Goal: Task Accomplishment & Management: Manage account settings

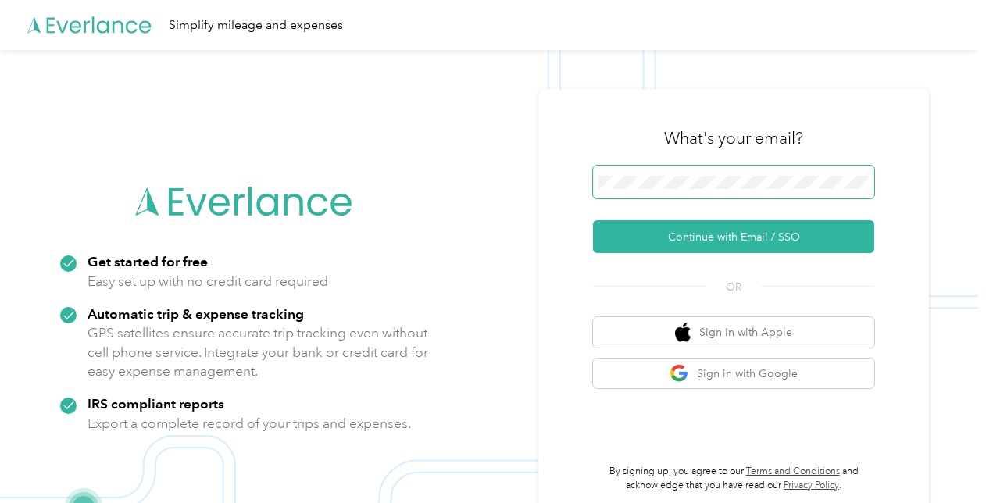
click at [772, 173] on span at bounding box center [733, 182] width 281 height 33
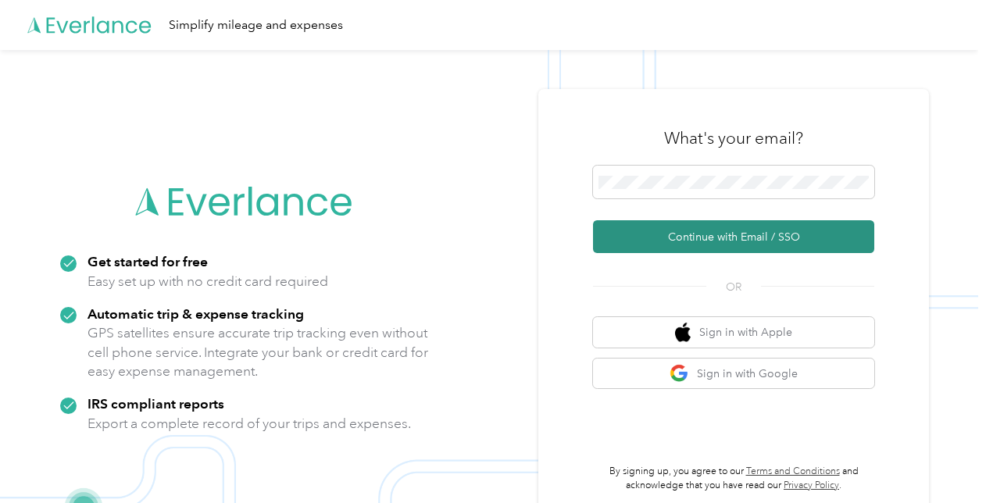
click at [753, 235] on button "Continue with Email / SSO" at bounding box center [733, 236] width 281 height 33
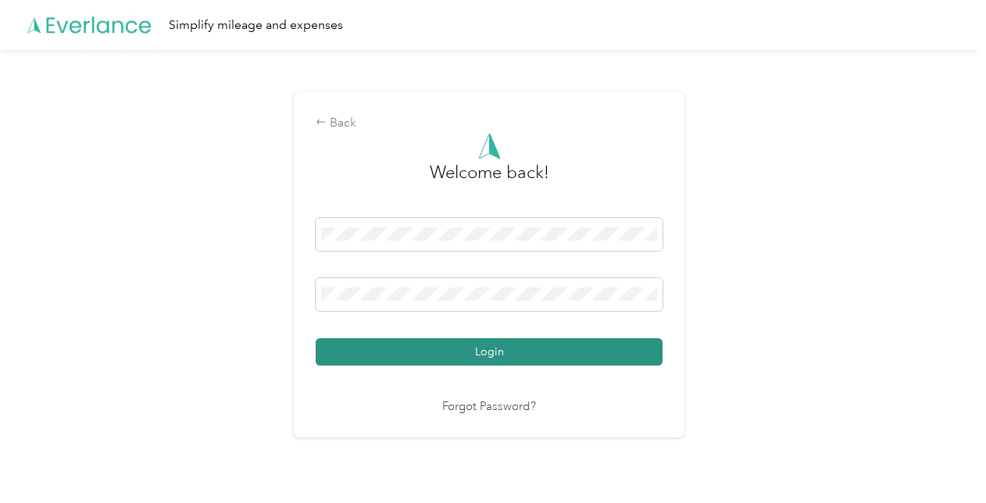
click at [471, 349] on button "Login" at bounding box center [489, 351] width 347 height 27
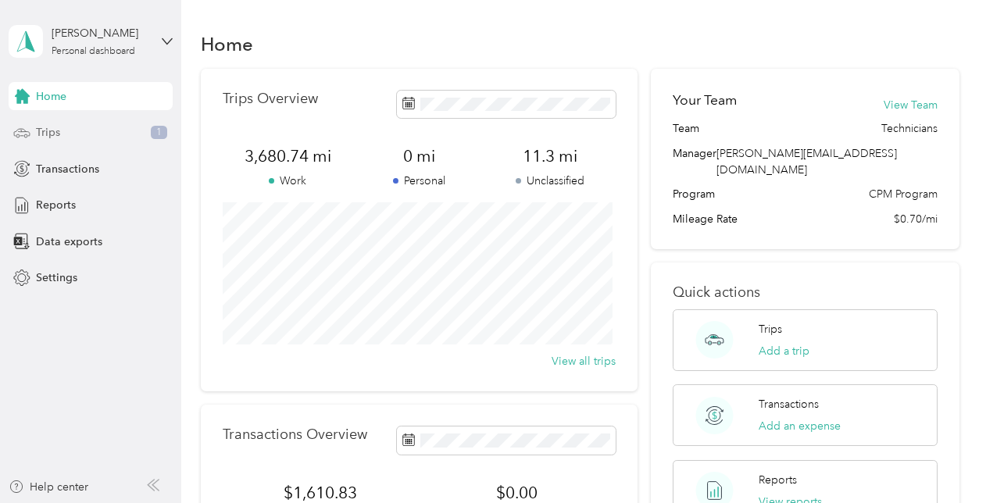
click at [52, 134] on span "Trips" at bounding box center [48, 132] width 24 height 16
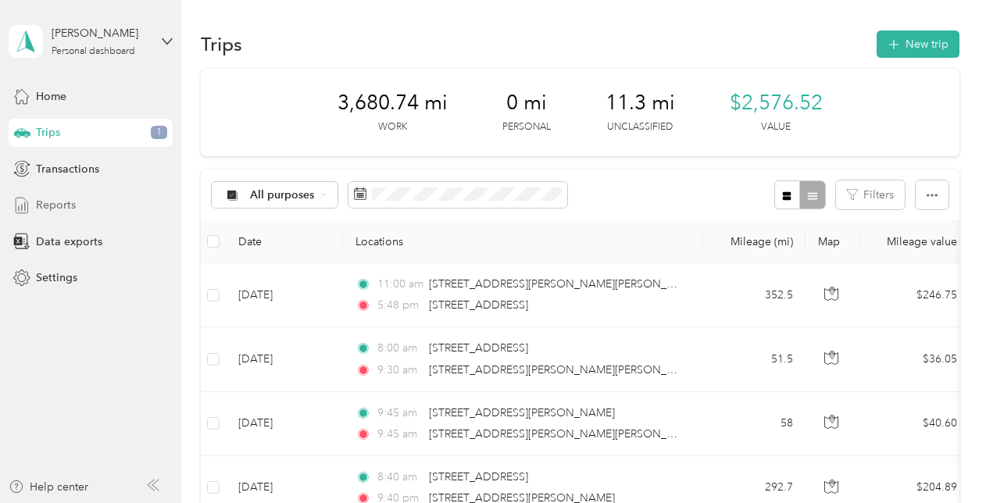
click at [60, 205] on span "Reports" at bounding box center [56, 205] width 40 height 16
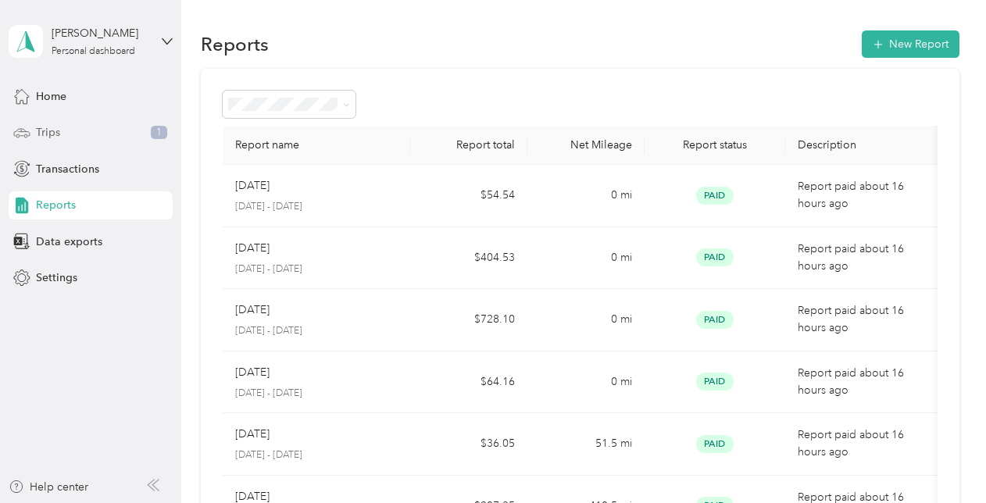
click at [53, 130] on span "Trips" at bounding box center [48, 132] width 24 height 16
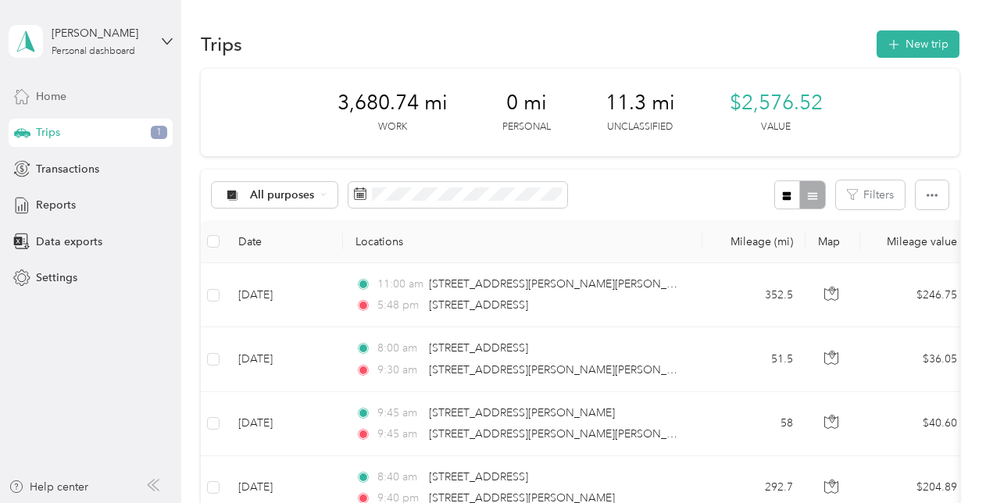
click at [58, 98] on span "Home" at bounding box center [51, 96] width 30 height 16
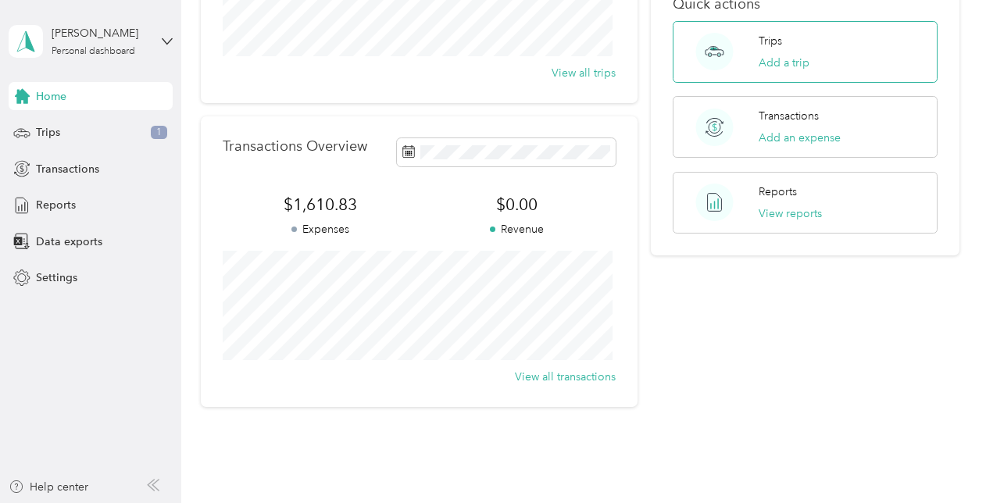
scroll to position [119, 0]
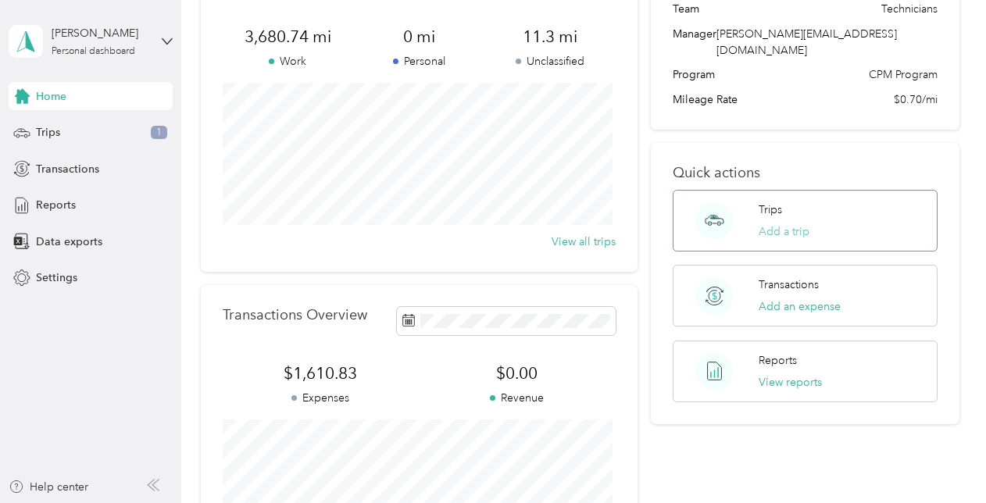
click at [772, 223] on button "Add a trip" at bounding box center [783, 231] width 51 height 16
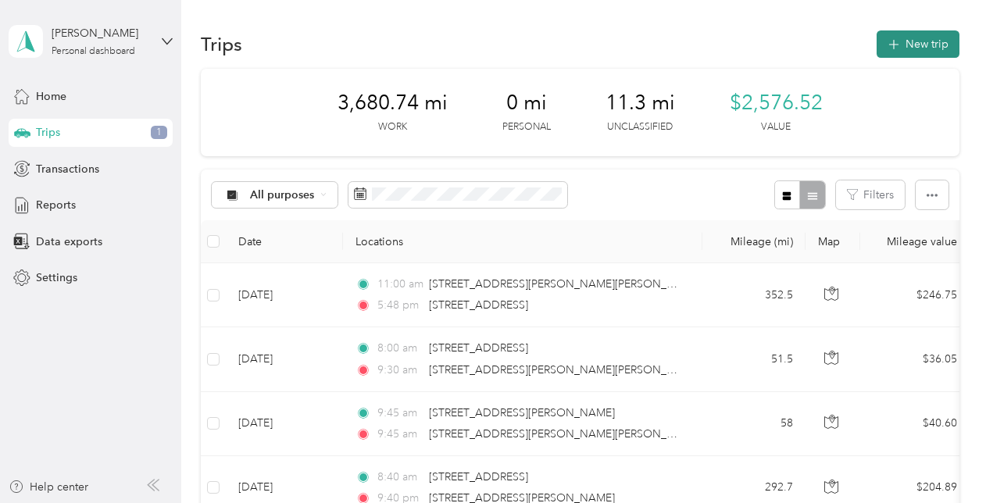
click at [917, 46] on button "New trip" at bounding box center [917, 43] width 83 height 27
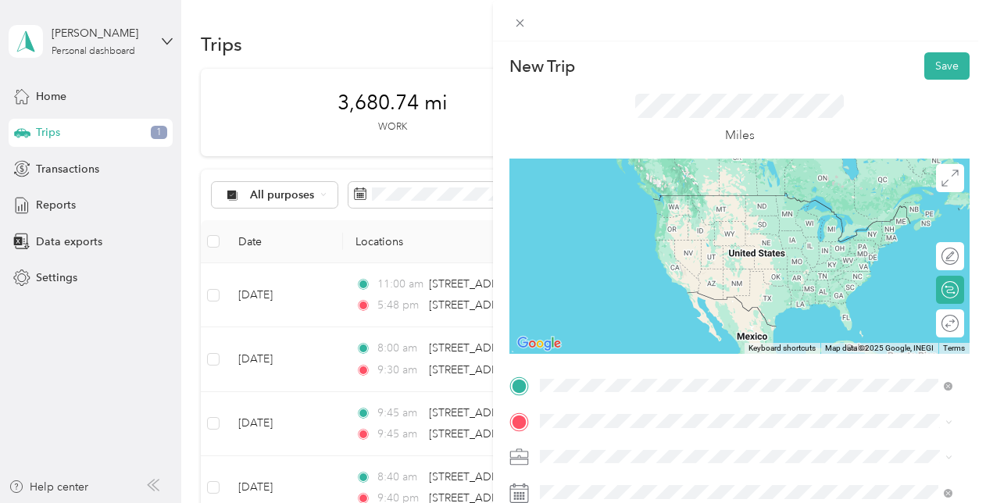
click at [654, 341] on ol "From search results [STREET_ADDRESS][US_STATE] [STREET_ADDRESS][US_STATE]" at bounding box center [745, 302] width 423 height 91
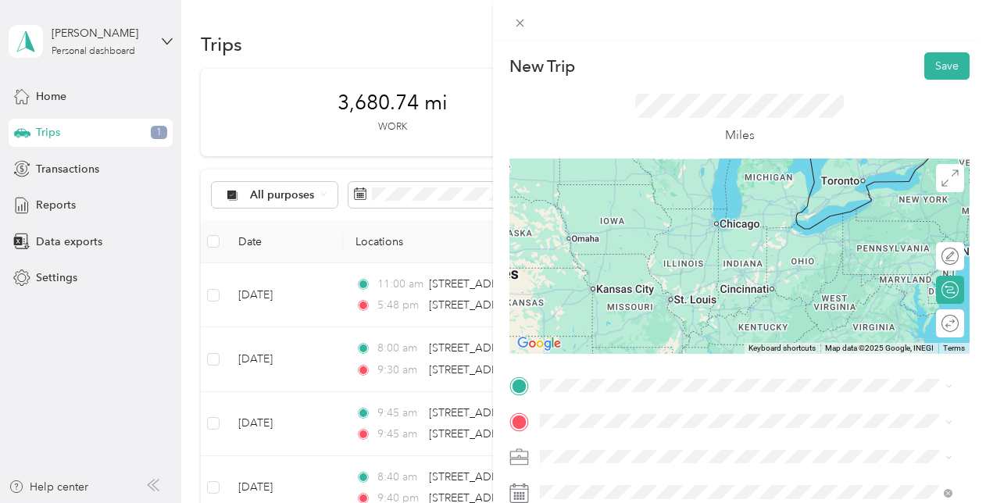
drag, startPoint x: 774, startPoint y: 258, endPoint x: 580, endPoint y: 300, distance: 199.0
click at [580, 300] on div at bounding box center [739, 256] width 460 height 195
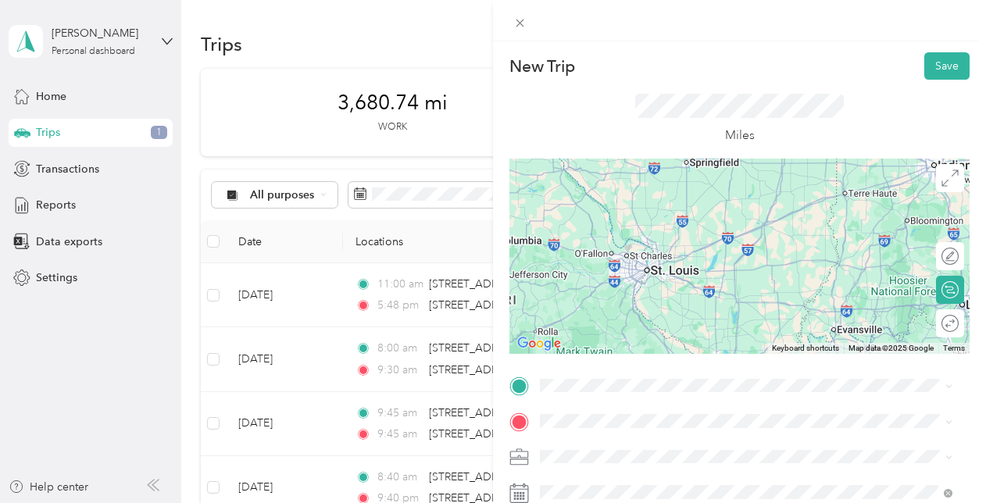
drag, startPoint x: 685, startPoint y: 270, endPoint x: 726, endPoint y: 201, distance: 80.5
click at [726, 201] on div at bounding box center [739, 256] width 460 height 195
click at [580, 338] on span "[STREET_ADDRESS][US_STATE]" at bounding box center [647, 331] width 156 height 14
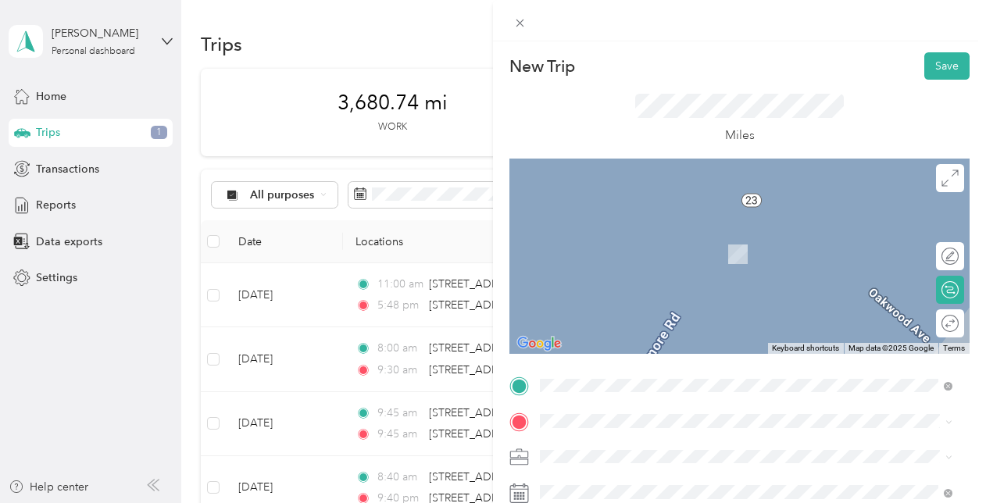
click at [608, 251] on span "[STREET_ADDRESS][US_STATE]" at bounding box center [647, 245] width 156 height 13
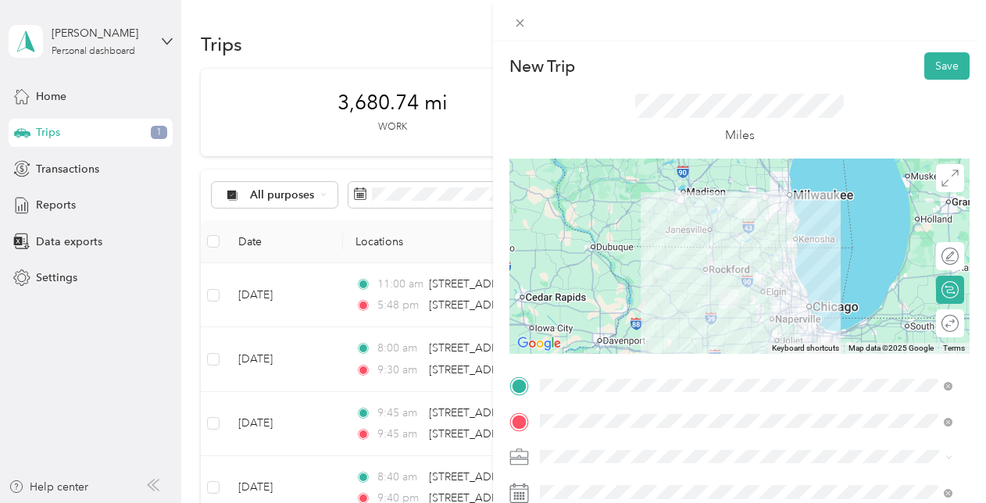
click at [725, 270] on div at bounding box center [739, 256] width 460 height 195
click at [733, 273] on div at bounding box center [739, 256] width 460 height 195
click at [709, 266] on div at bounding box center [739, 256] width 460 height 195
click at [706, 267] on div at bounding box center [739, 256] width 460 height 195
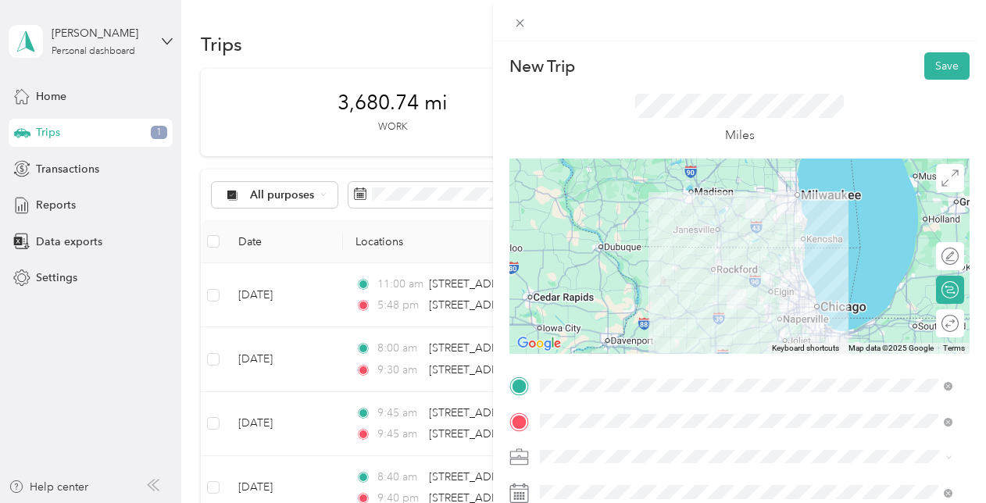
click at [672, 301] on span "[STREET_ADDRESS][US_STATE]" at bounding box center [647, 299] width 156 height 14
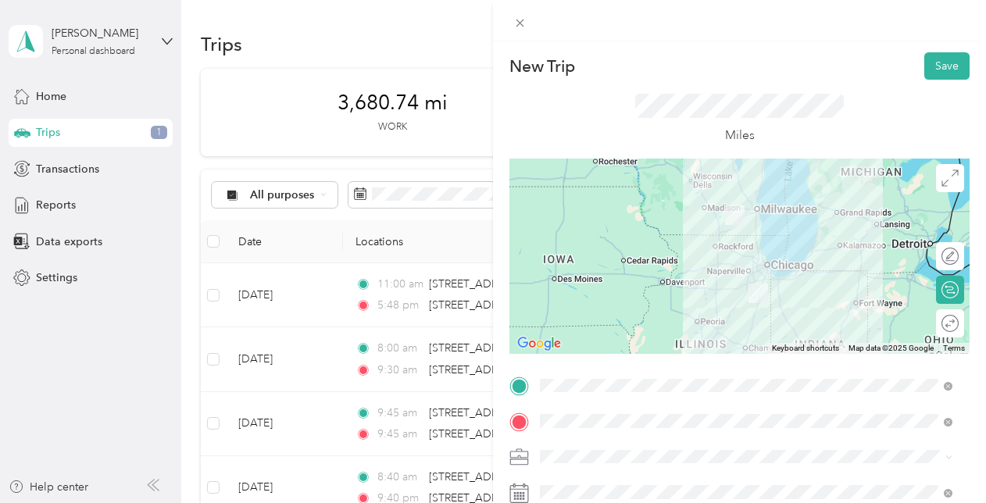
click at [756, 274] on div at bounding box center [739, 256] width 460 height 195
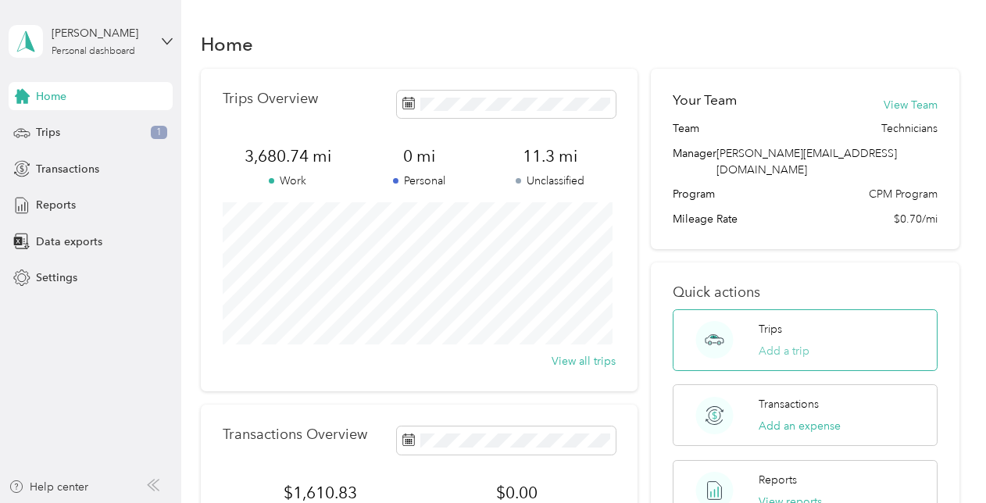
click at [772, 343] on button "Add a trip" at bounding box center [783, 351] width 51 height 16
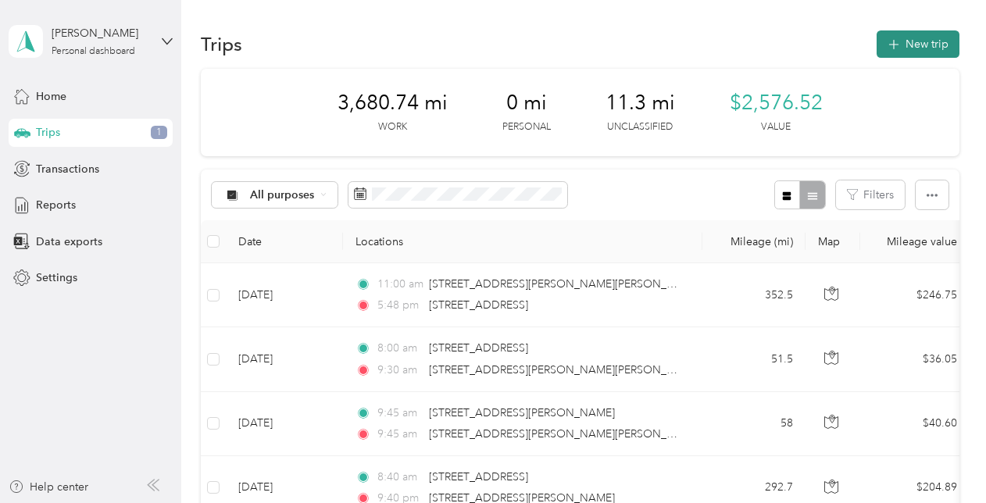
click at [928, 39] on button "New trip" at bounding box center [917, 43] width 83 height 27
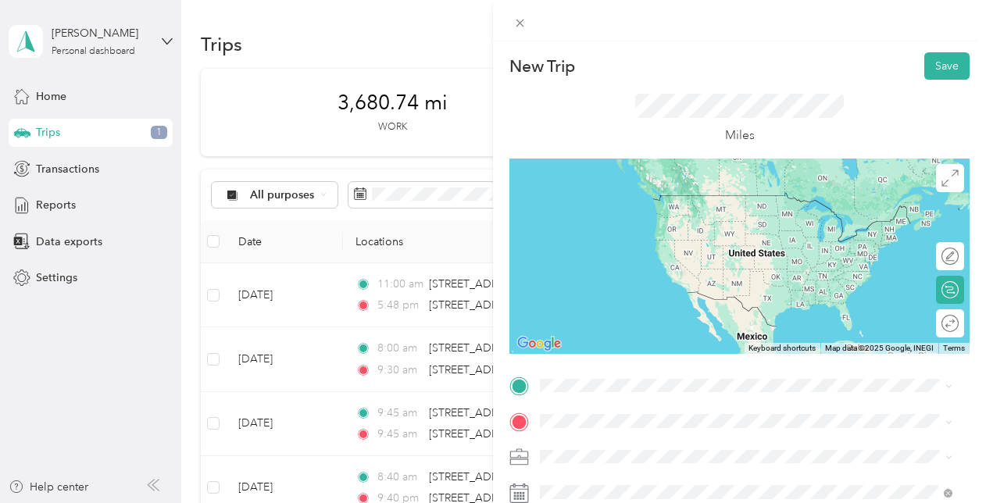
drag, startPoint x: 634, startPoint y: 348, endPoint x: 583, endPoint y: 314, distance: 61.5
click at [583, 314] on div at bounding box center [739, 256] width 460 height 195
click at [614, 338] on span "[STREET_ADDRESS][US_STATE]" at bounding box center [647, 331] width 156 height 14
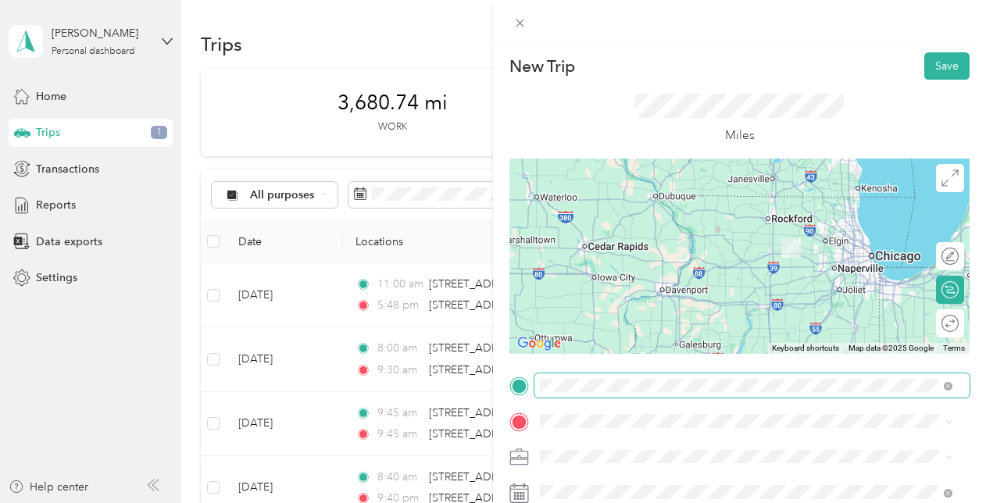
click at [602, 392] on span at bounding box center [751, 385] width 435 height 25
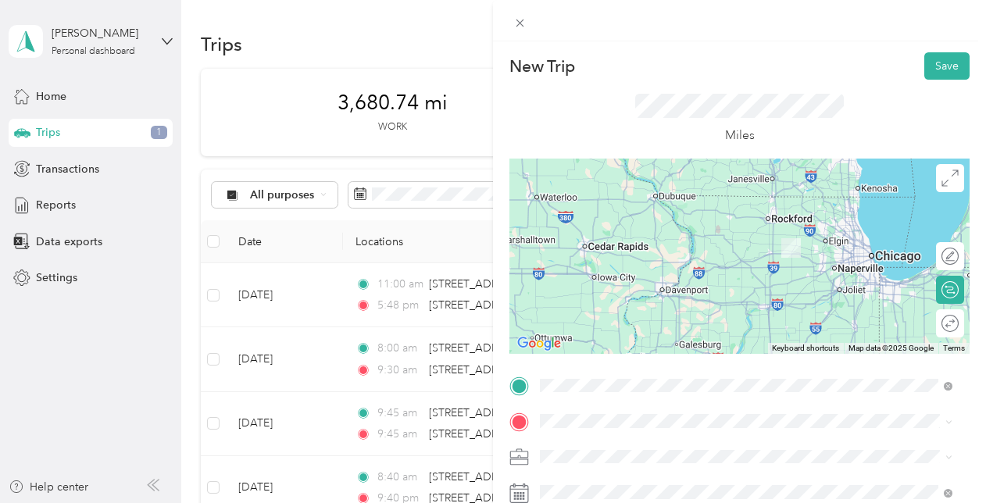
click at [617, 301] on span "[STREET_ADDRESS][US_STATE]" at bounding box center [647, 294] width 156 height 14
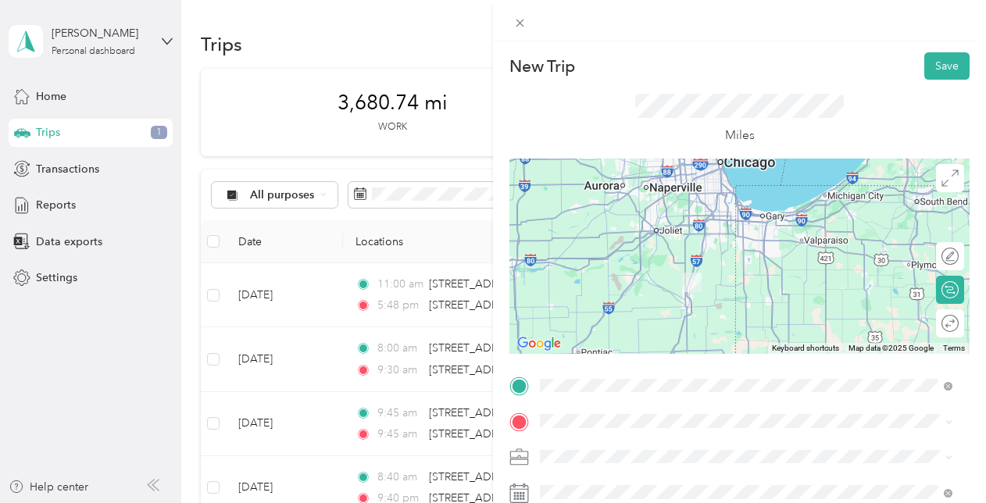
click at [46, 95] on div "New Trip Save This trip cannot be edited because it is either under review, app…" at bounding box center [493, 251] width 986 height 503
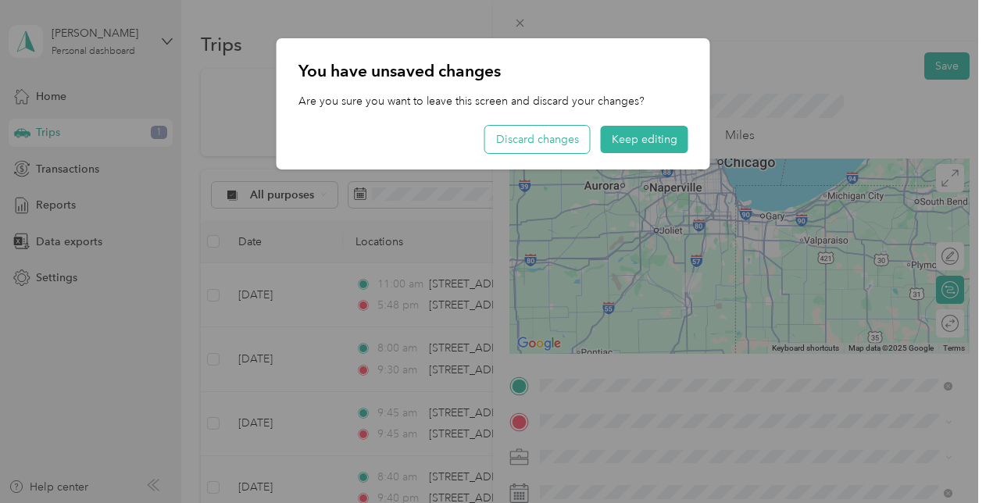
click at [556, 137] on button "Discard changes" at bounding box center [537, 139] width 105 height 27
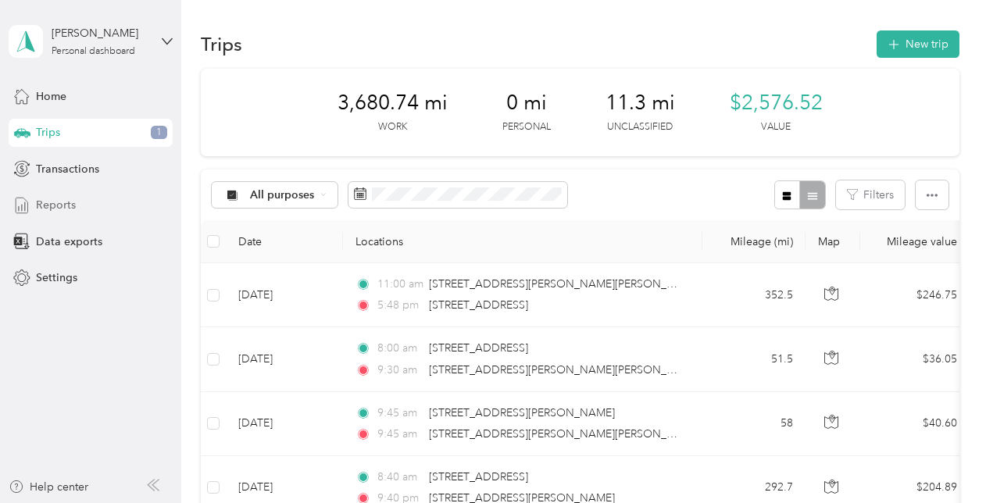
click at [55, 203] on span "Reports" at bounding box center [56, 205] width 40 height 16
